Goal: Entertainment & Leisure: Consume media (video, audio)

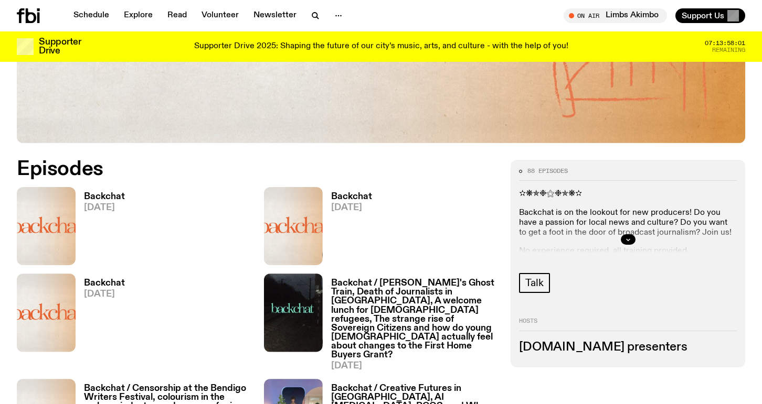
scroll to position [416, 0]
click at [108, 192] on h3 "Backchat" at bounding box center [104, 196] width 41 height 9
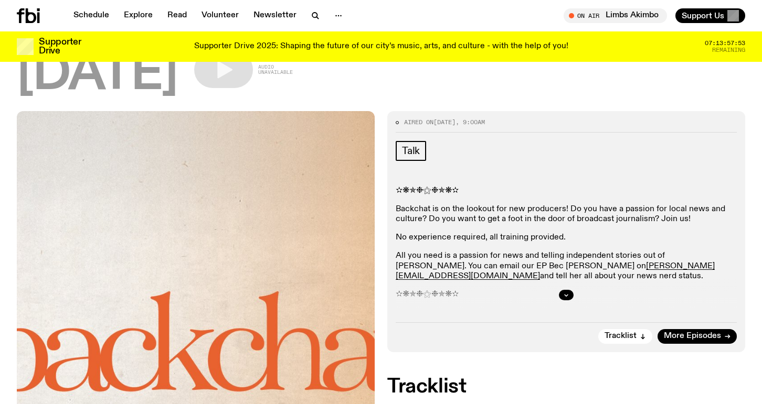
scroll to position [80, 0]
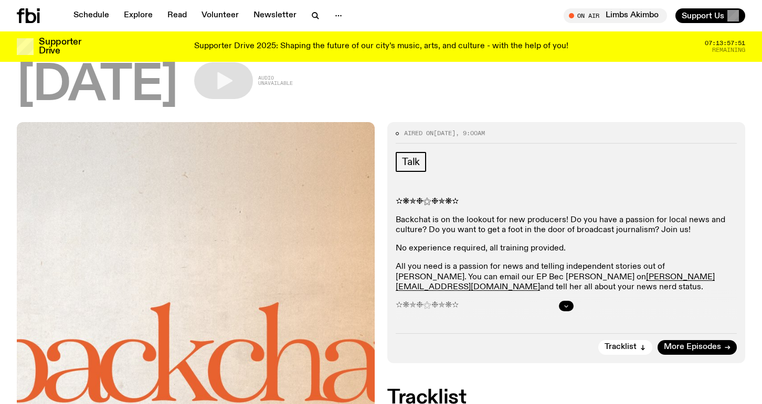
click at [569, 307] on button "button" at bounding box center [566, 306] width 15 height 10
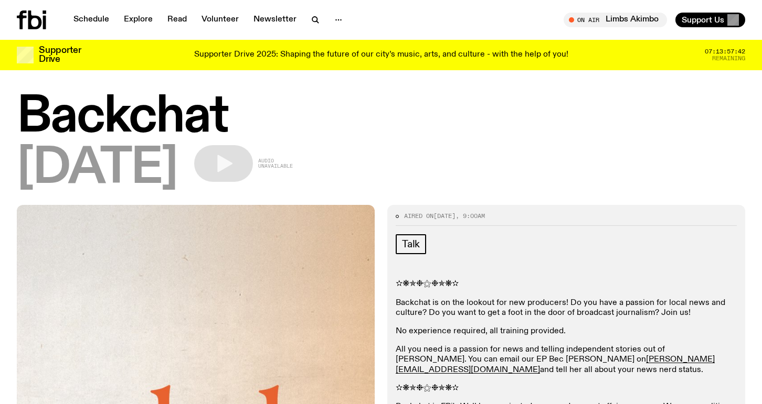
scroll to position [0, 0]
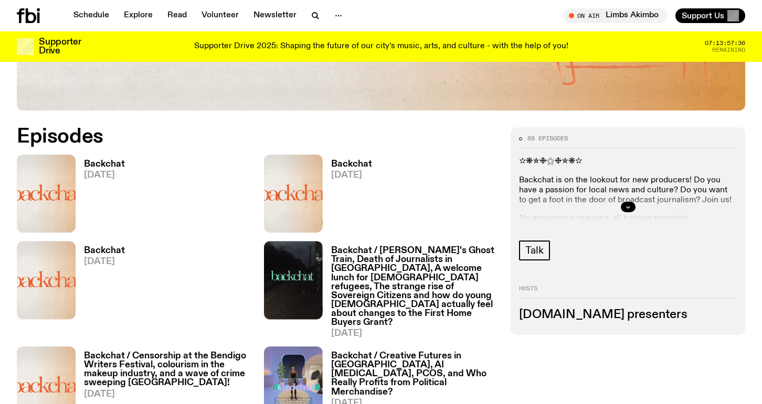
scroll to position [460, 0]
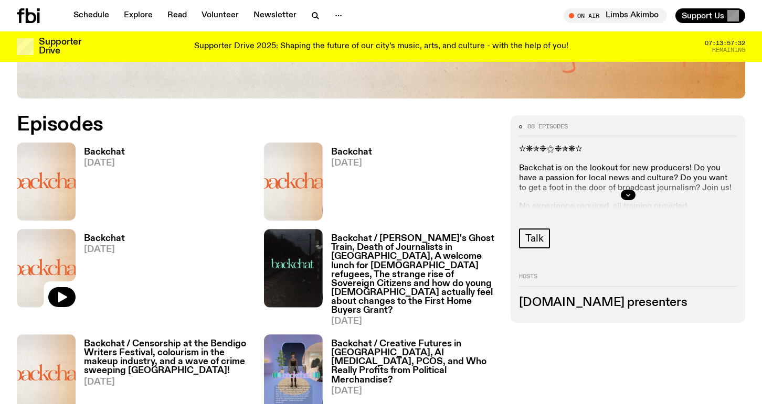
click at [28, 258] on img at bounding box center [46, 268] width 59 height 78
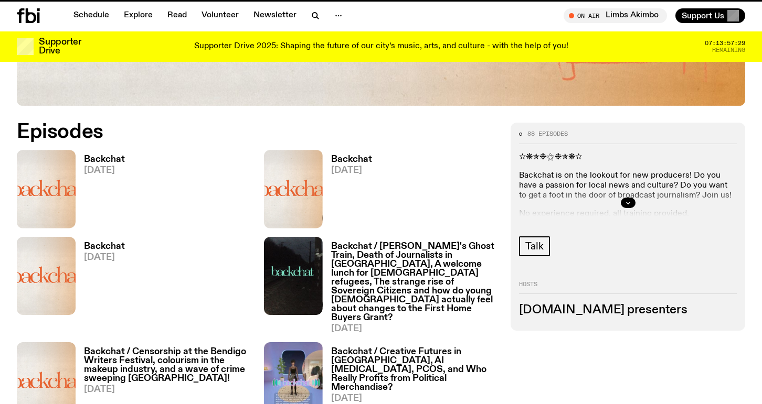
scroll to position [452, 0]
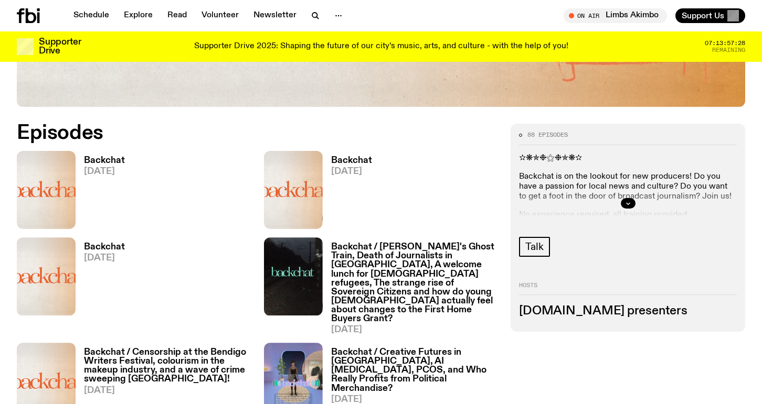
click at [66, 176] on img at bounding box center [46, 190] width 59 height 78
